Goal: Transaction & Acquisition: Subscribe to service/newsletter

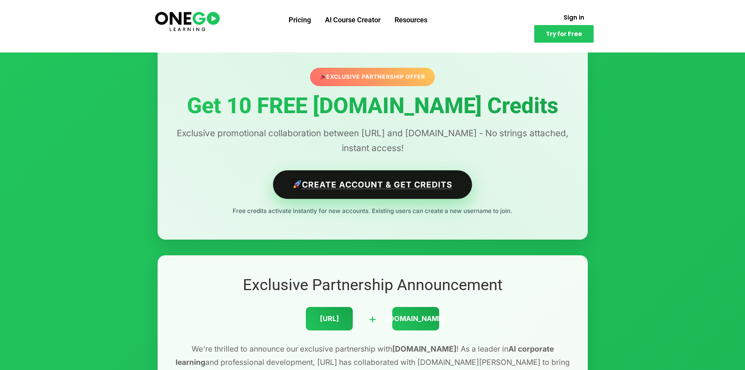
click at [348, 186] on link "Create Account & Get Credits" at bounding box center [372, 184] width 199 height 29
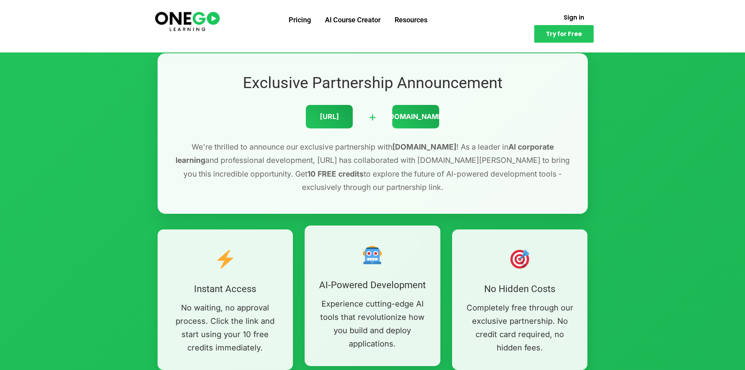
scroll to position [235, 0]
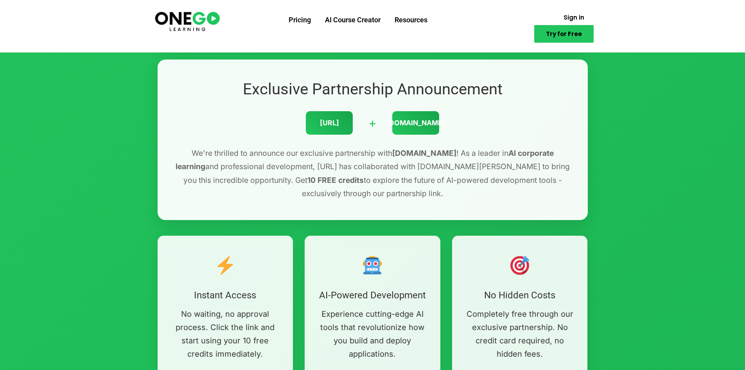
click at [564, 31] on span "Try for Free" at bounding box center [564, 34] width 36 height 6
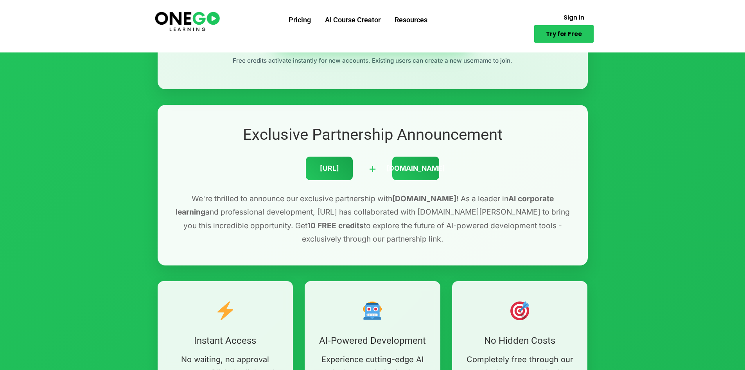
scroll to position [117, 0]
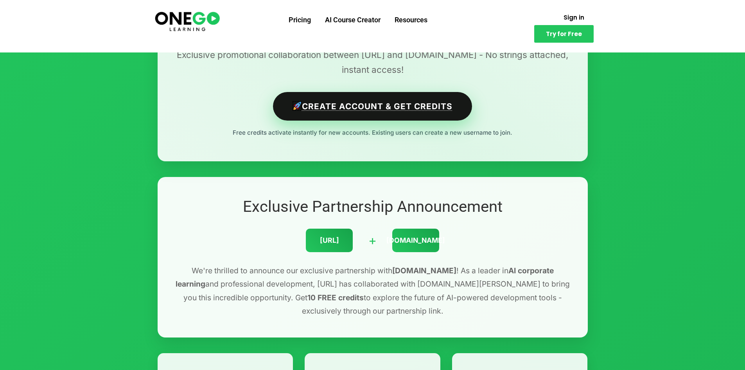
click at [404, 104] on link "Create Account & Get Credits" at bounding box center [372, 106] width 199 height 29
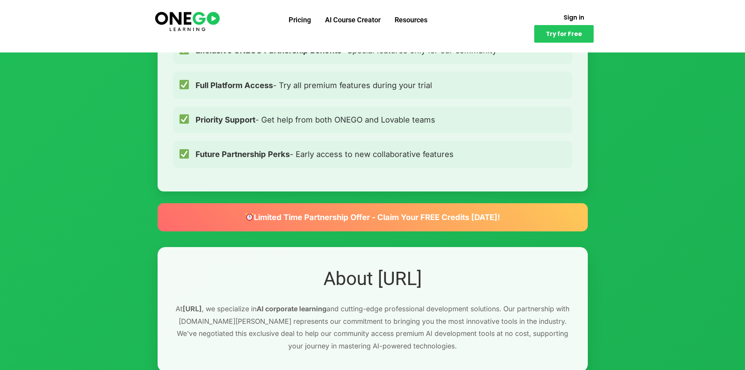
scroll to position [860, 0]
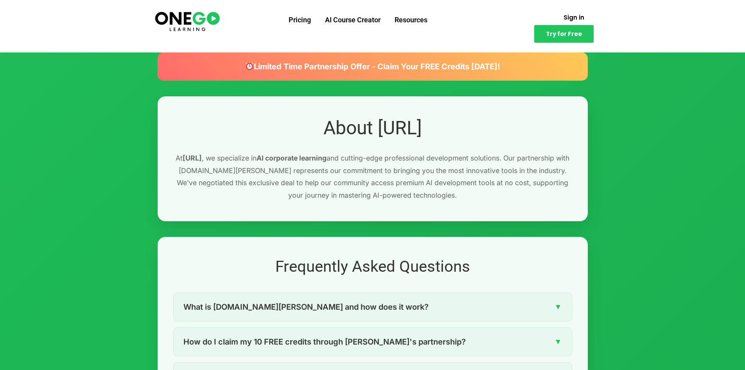
drag, startPoint x: 374, startPoint y: 231, endPoint x: 366, endPoint y: 229, distance: 8.0
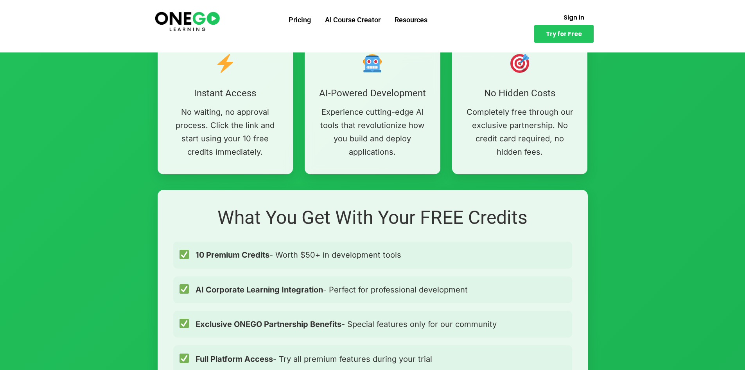
scroll to position [352, 0]
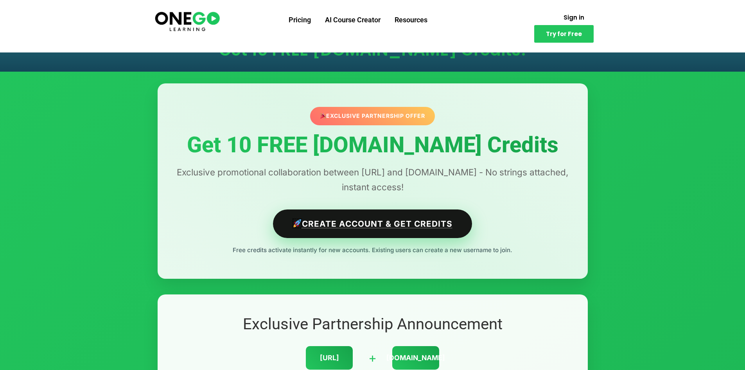
click at [374, 219] on link "Create Account & Get Credits" at bounding box center [372, 223] width 199 height 29
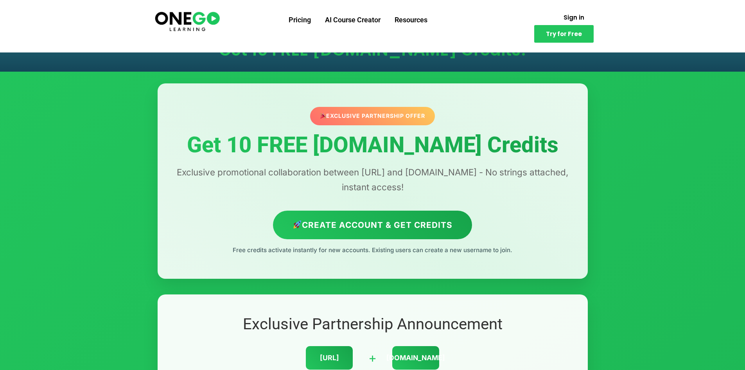
click at [354, 121] on div "Exclusive Partnership Offer" at bounding box center [372, 115] width 129 height 19
click at [358, 116] on div "Exclusive Partnership Offer" at bounding box center [372, 116] width 129 height 19
drag, startPoint x: 235, startPoint y: 168, endPoint x: 378, endPoint y: 174, distance: 143.3
click at [378, 174] on p "Exclusive promotional collaboration between [URL] and [DOMAIN_NAME] - No string…" at bounding box center [372, 180] width 399 height 30
click at [457, 195] on div "Exclusive Partnership Offer Get 10 FREE [DOMAIN_NAME] Credits Exclusive promoti…" at bounding box center [373, 180] width 430 height 195
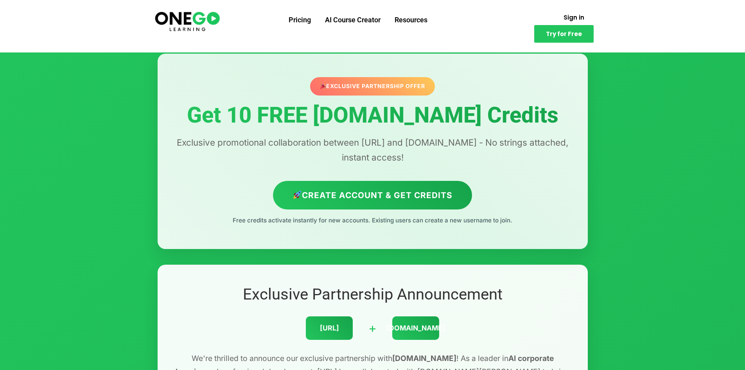
scroll to position [117, 0]
